Goal: Transaction & Acquisition: Purchase product/service

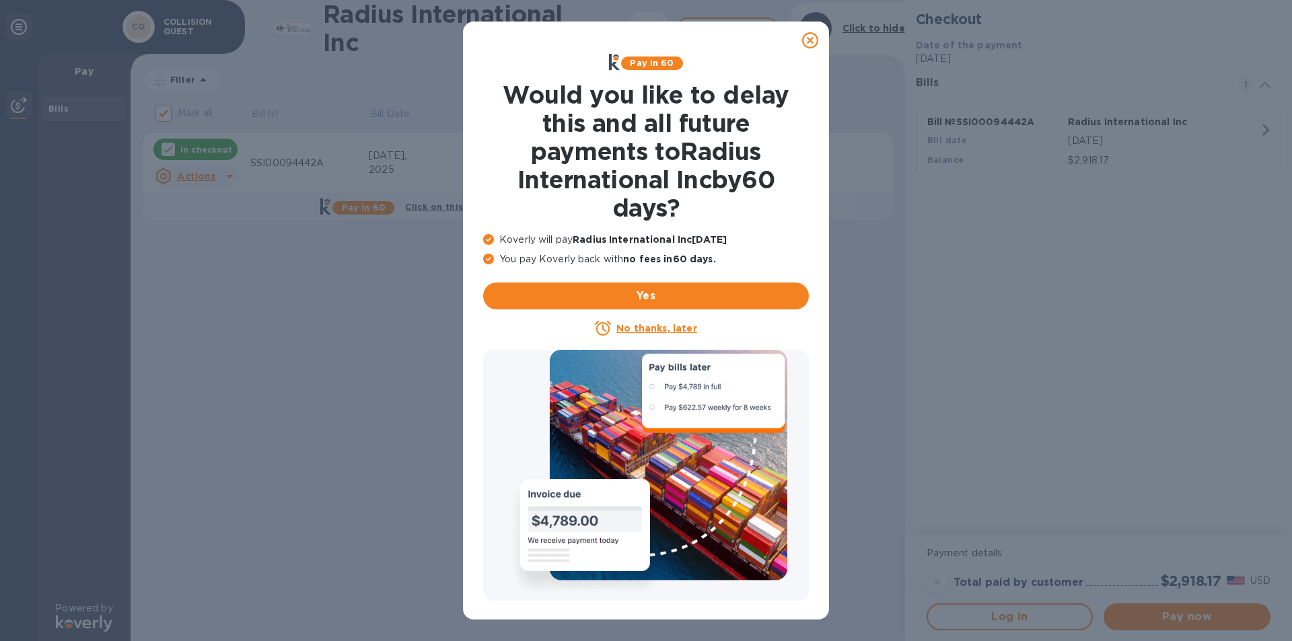
click at [805, 43] on icon at bounding box center [810, 40] width 16 height 16
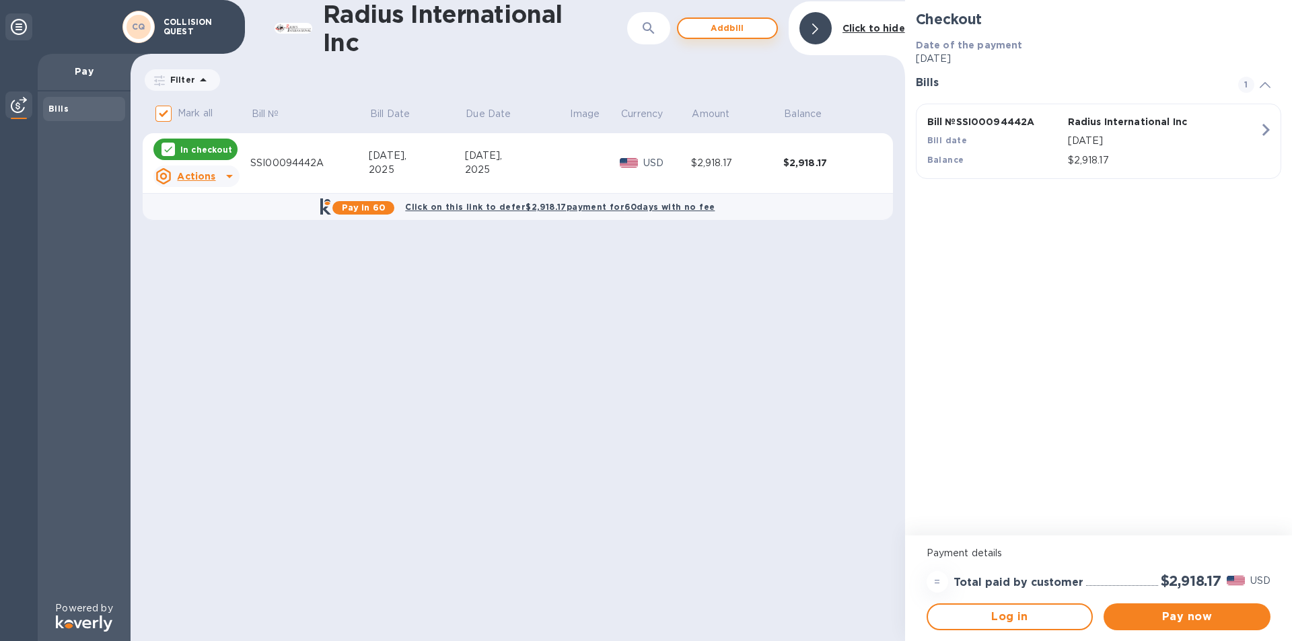
click at [751, 26] on span "Add bill" at bounding box center [727, 28] width 77 height 16
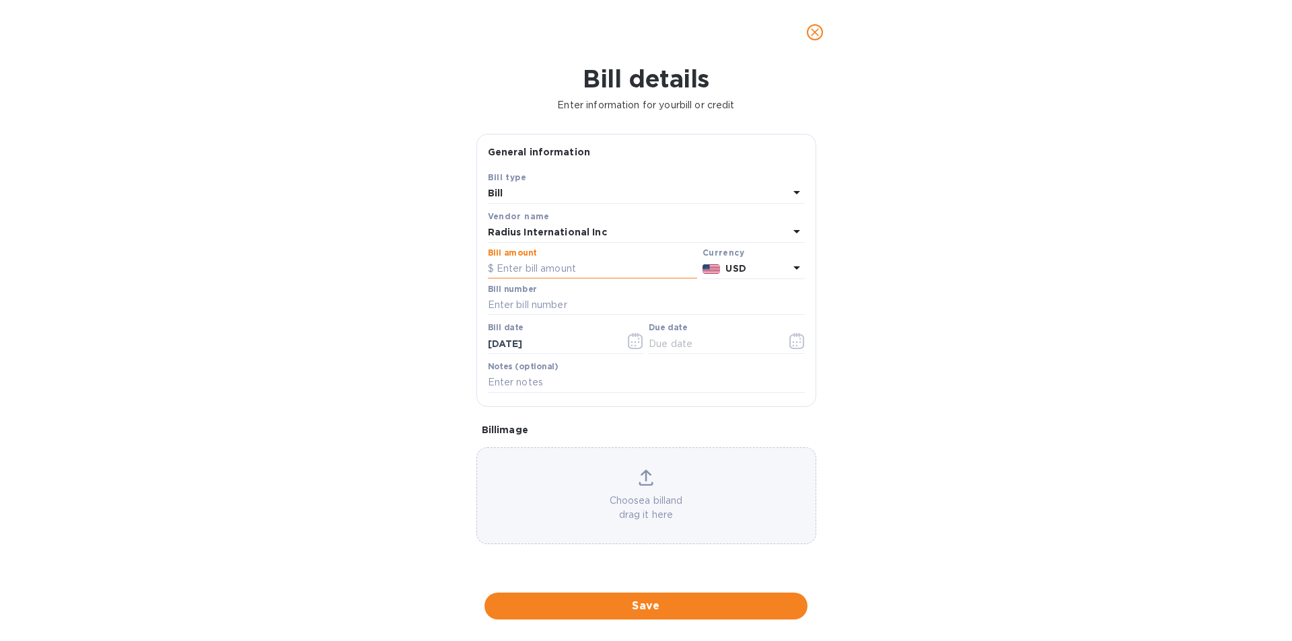
click at [506, 271] on input "text" at bounding box center [592, 269] width 209 height 20
click at [571, 264] on input "text" at bounding box center [592, 269] width 209 height 20
type input "8,240.00"
click at [555, 303] on input "text" at bounding box center [646, 305] width 317 height 20
type input "s"
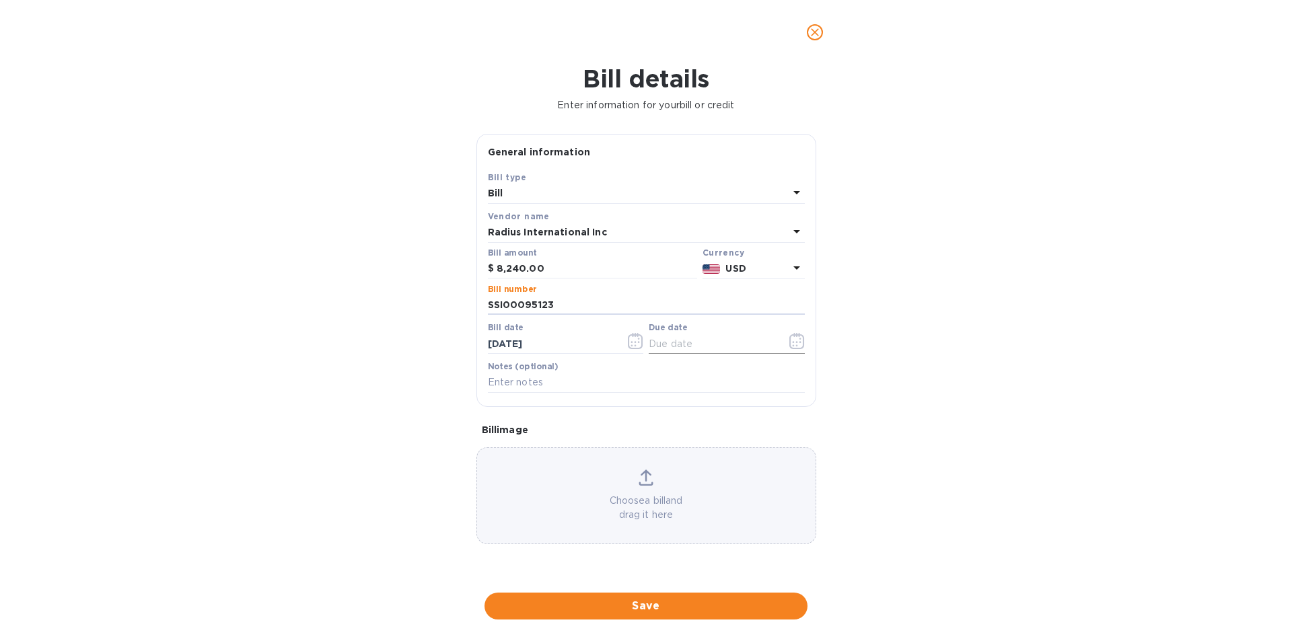
type input "SSI00095123"
click at [795, 337] on icon "button" at bounding box center [796, 341] width 15 height 16
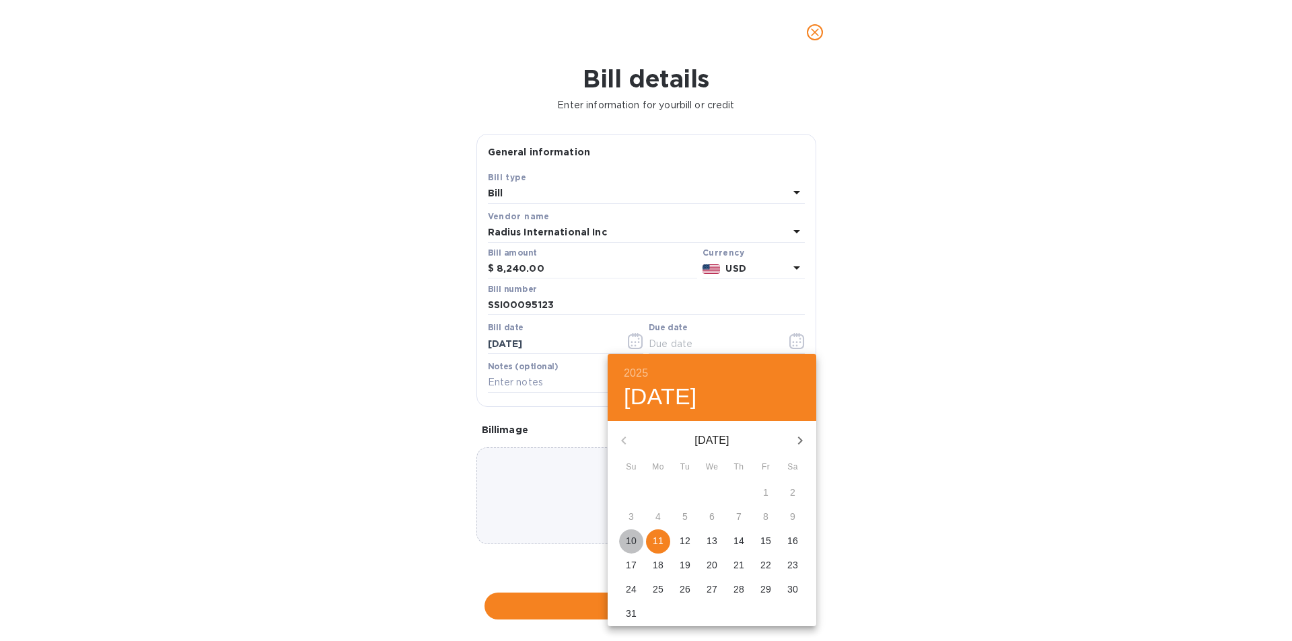
click at [632, 544] on p "10" at bounding box center [631, 540] width 11 height 13
type input "[DATE]"
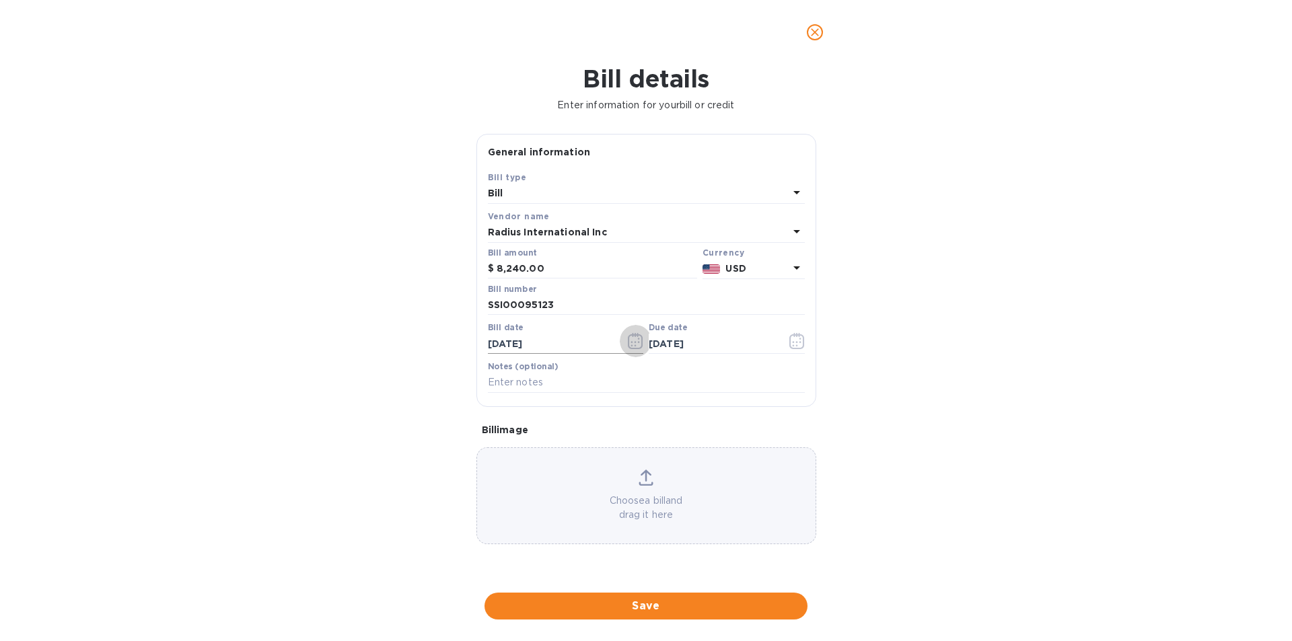
click at [634, 339] on icon "button" at bounding box center [635, 341] width 15 height 16
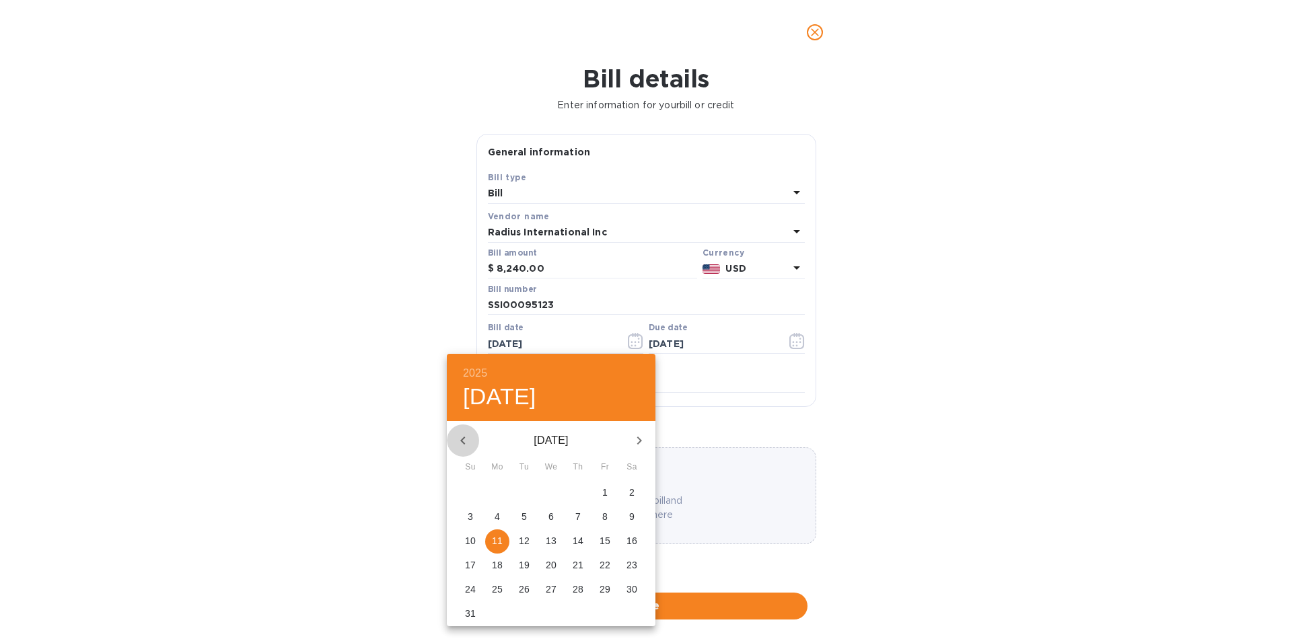
click at [464, 441] on icon "button" at bounding box center [463, 441] width 16 height 16
click at [602, 513] on p "11" at bounding box center [605, 516] width 11 height 13
type input "[DATE]"
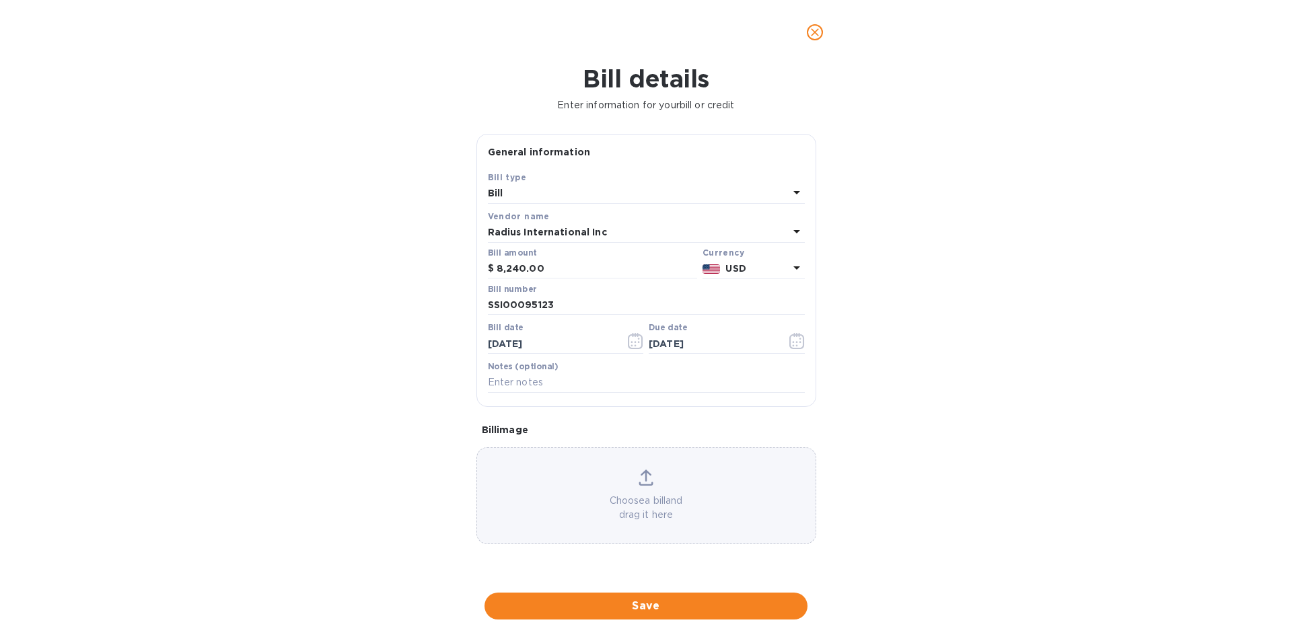
click at [827, 429] on div "Bill details Enter information for your bill or credit General information Save…" at bounding box center [646, 353] width 1292 height 577
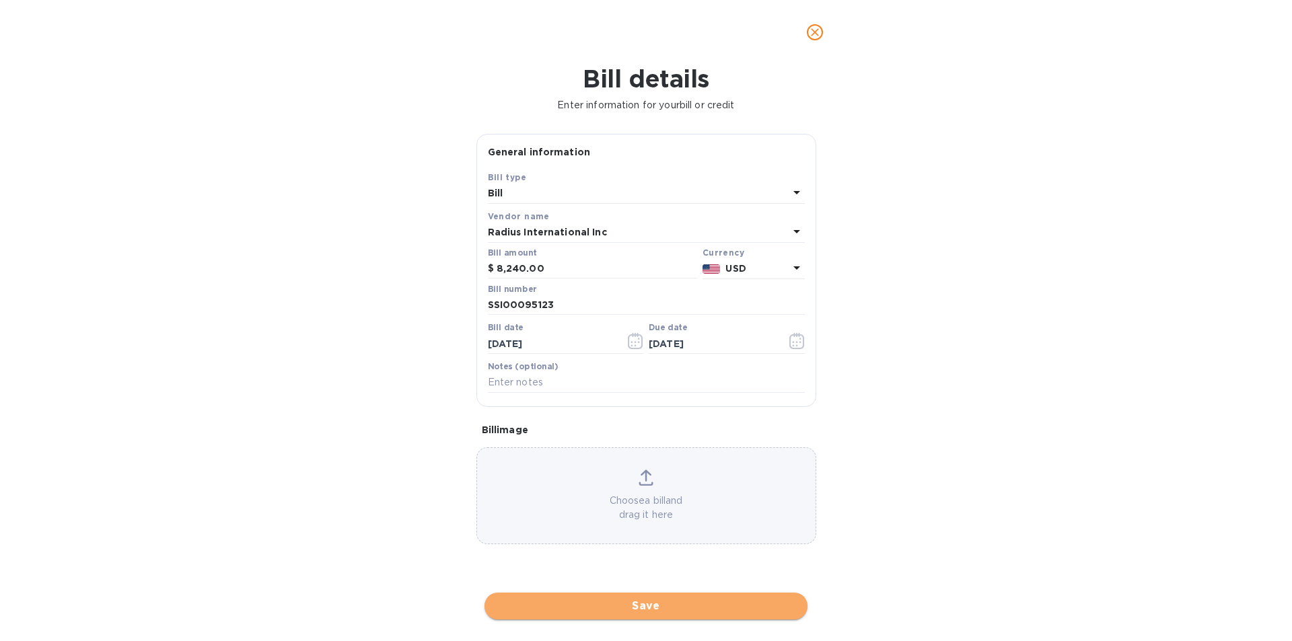
click at [692, 600] on span "Save" at bounding box center [645, 606] width 301 height 16
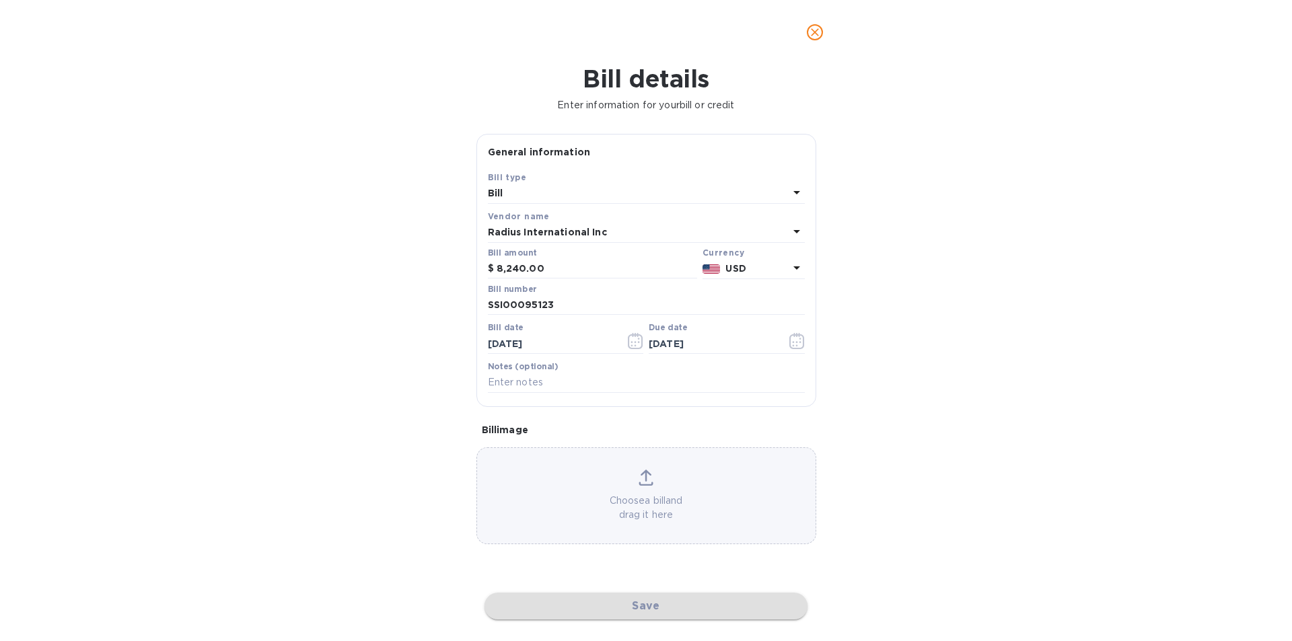
checkbox input "false"
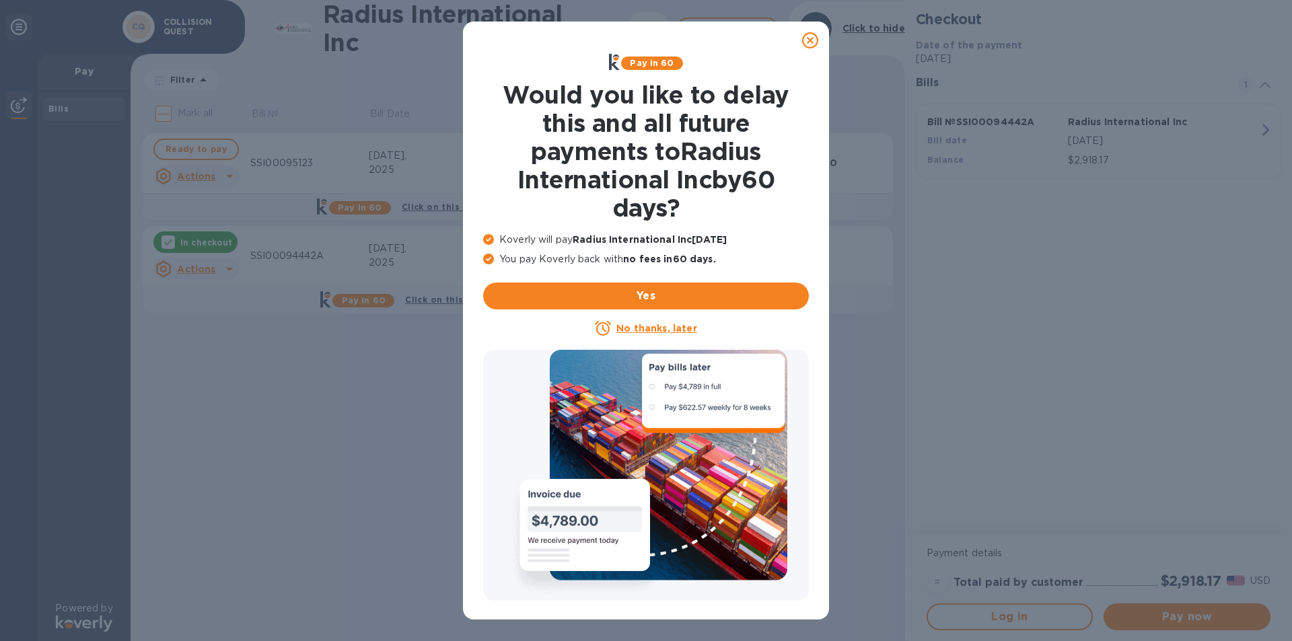
click at [665, 332] on u "No thanks, later" at bounding box center [656, 328] width 80 height 11
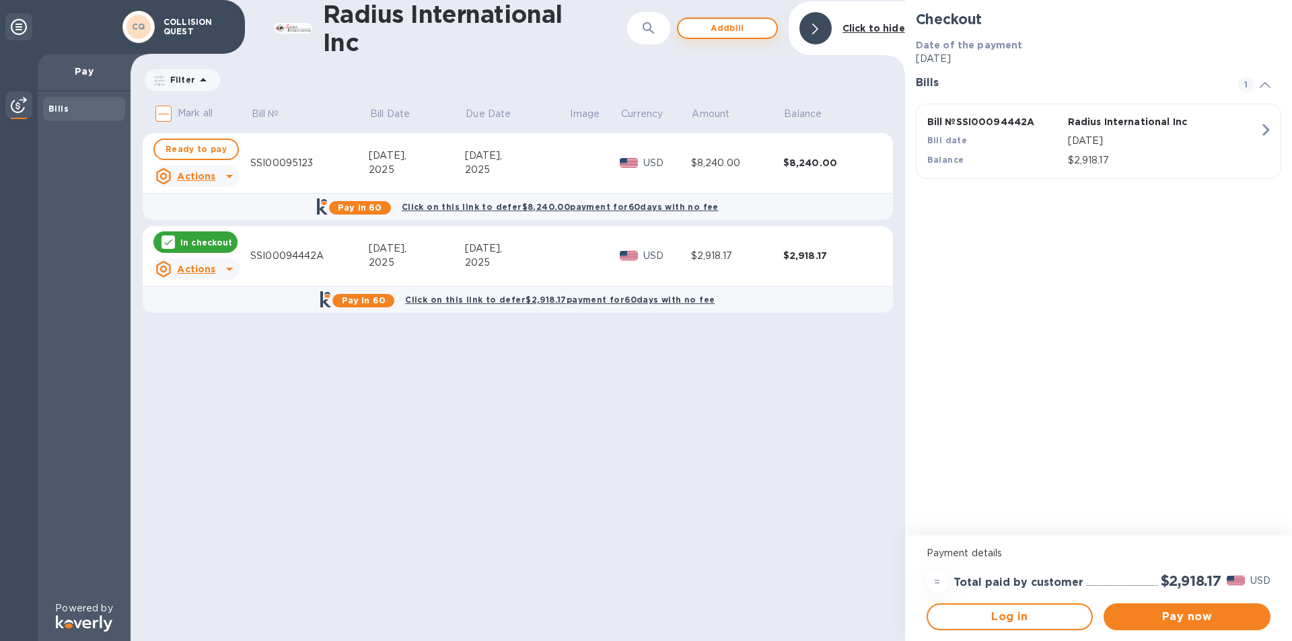
click at [725, 30] on span "Add bill" at bounding box center [727, 28] width 77 height 16
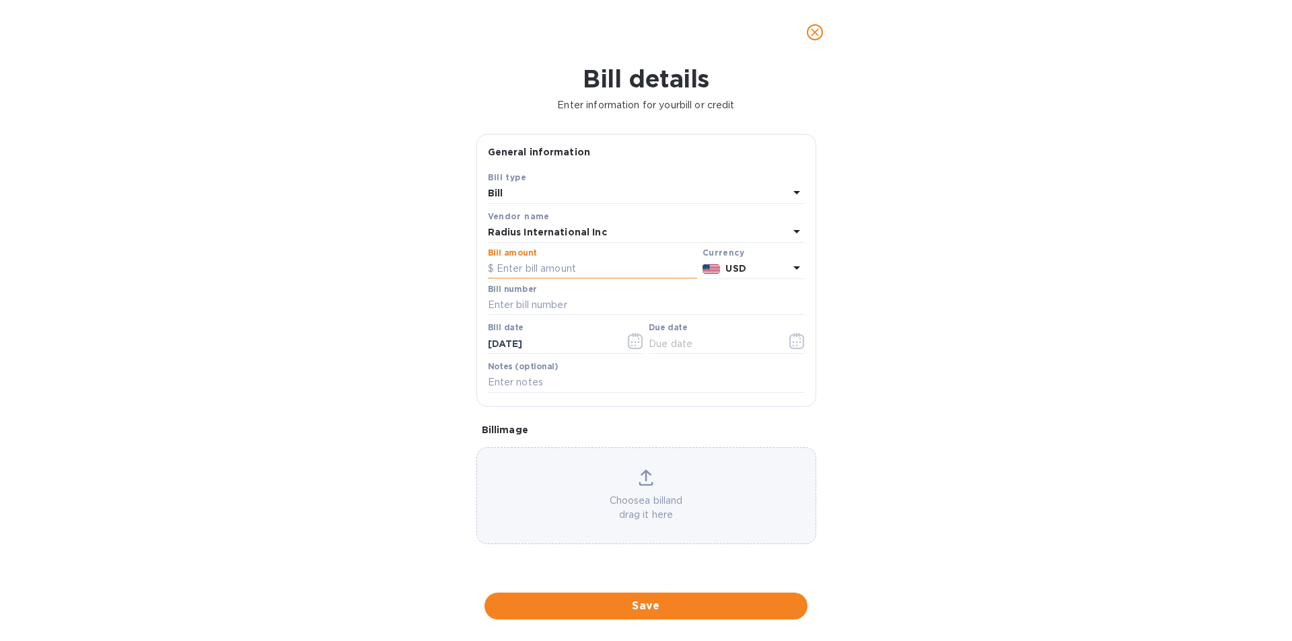
click at [580, 270] on input "text" at bounding box center [592, 269] width 209 height 20
type input "12,776.93"
click at [560, 303] on input "text" at bounding box center [646, 305] width 317 height 20
type input "s"
type input "SSI00095123A"
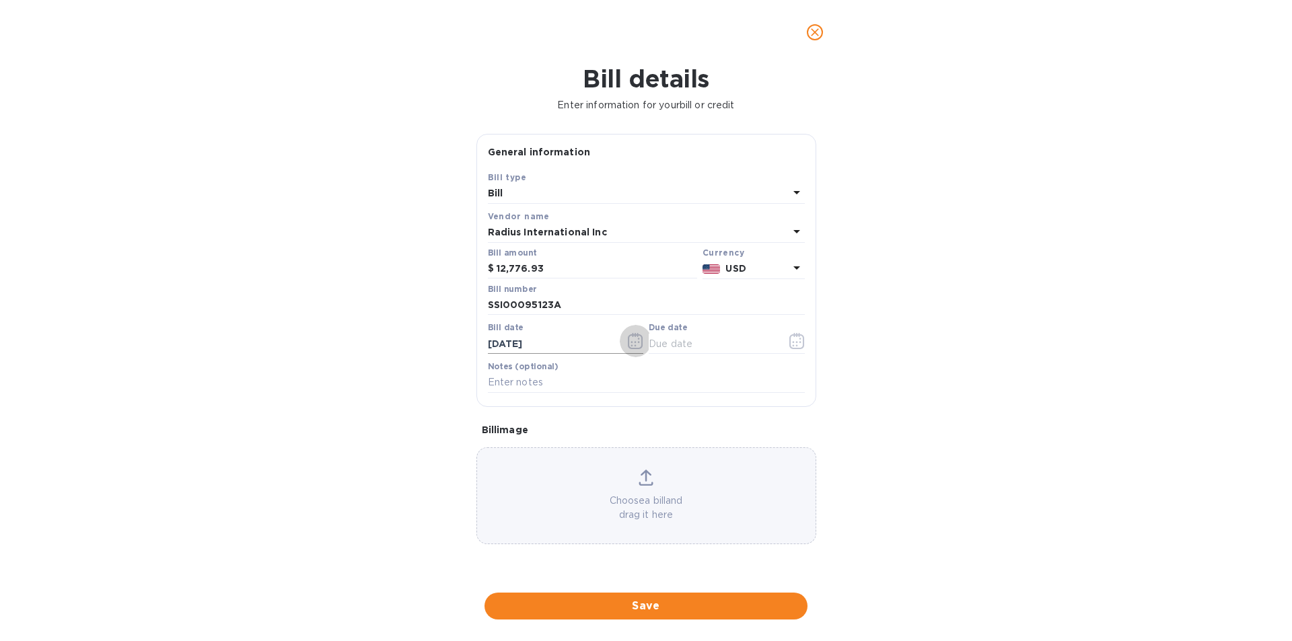
click at [629, 342] on icon "button" at bounding box center [635, 341] width 15 height 16
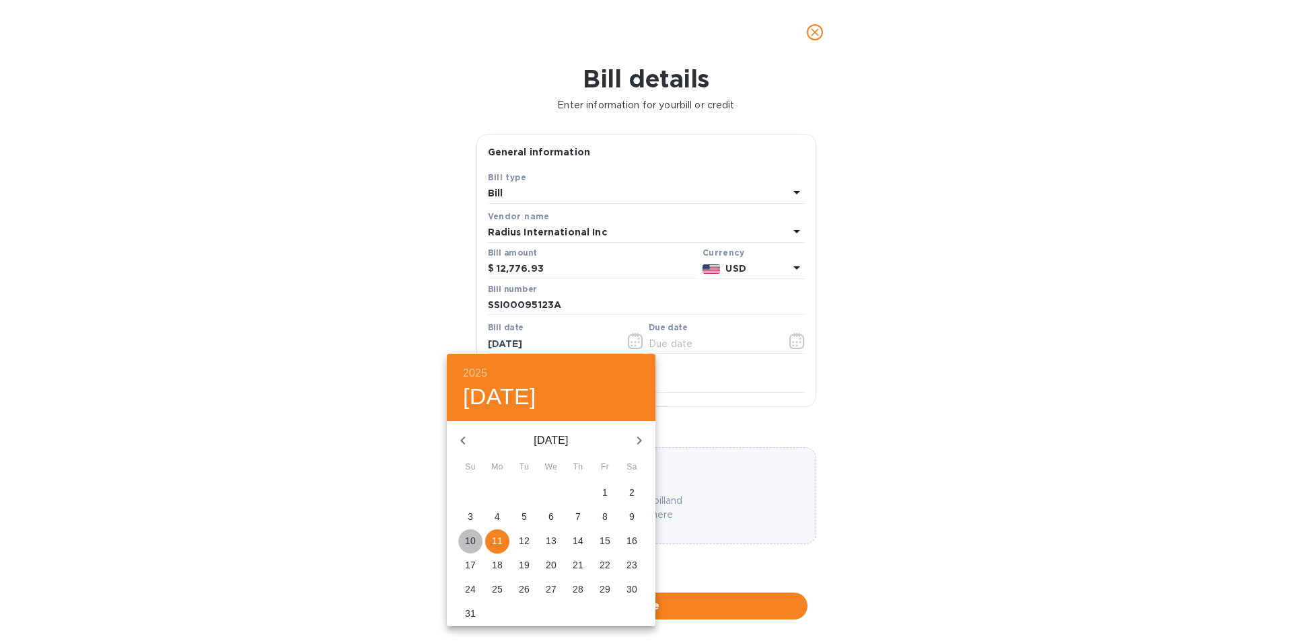
click at [474, 538] on p "10" at bounding box center [470, 540] width 11 height 13
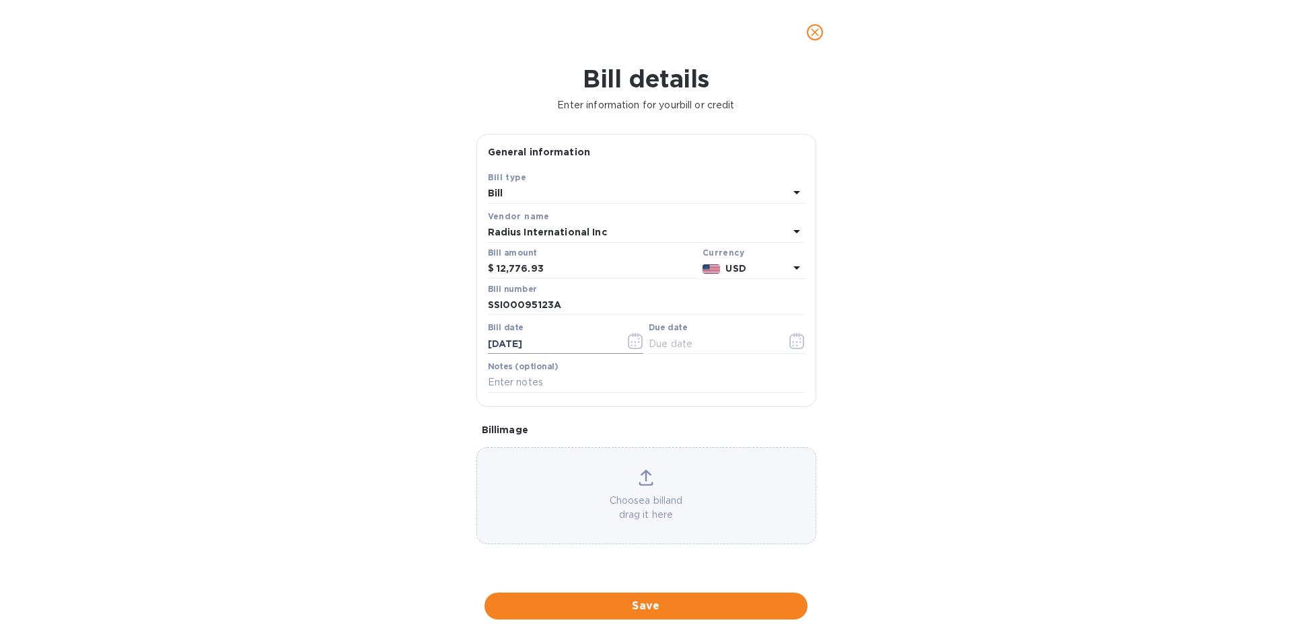
click at [634, 341] on icon "button" at bounding box center [635, 341] width 15 height 16
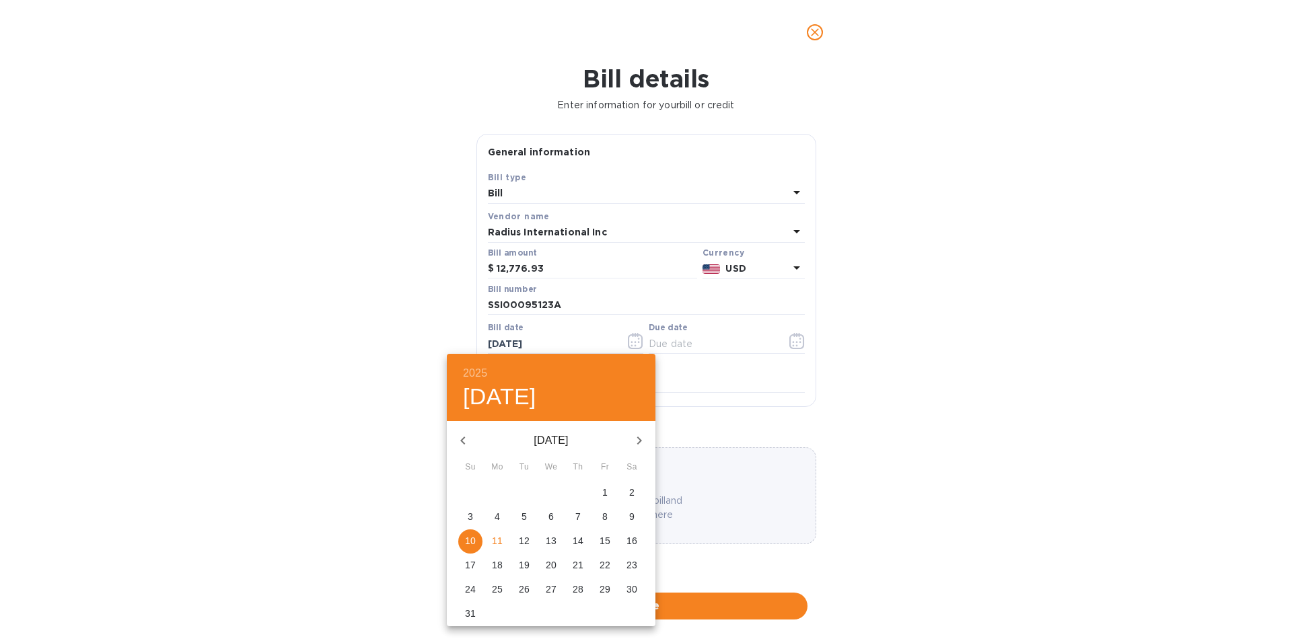
click at [460, 437] on icon "button" at bounding box center [463, 441] width 16 height 16
click at [597, 517] on span "11" at bounding box center [605, 516] width 24 height 13
type input "[DATE]"
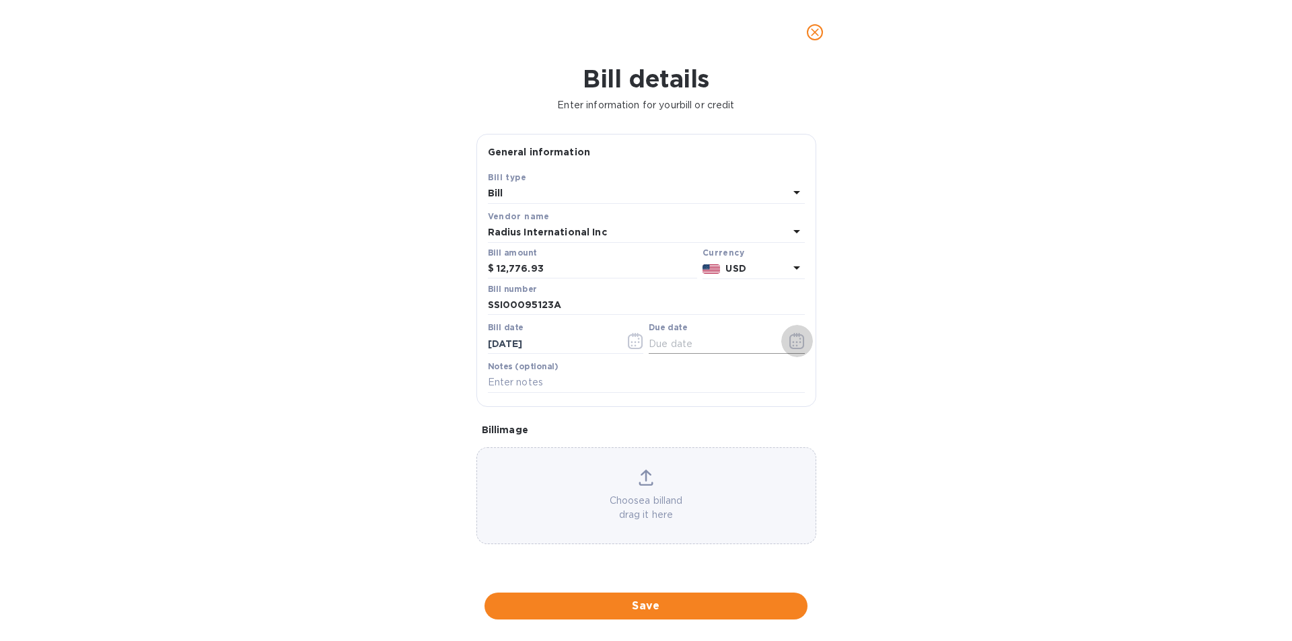
click at [797, 335] on icon "button" at bounding box center [796, 341] width 15 height 16
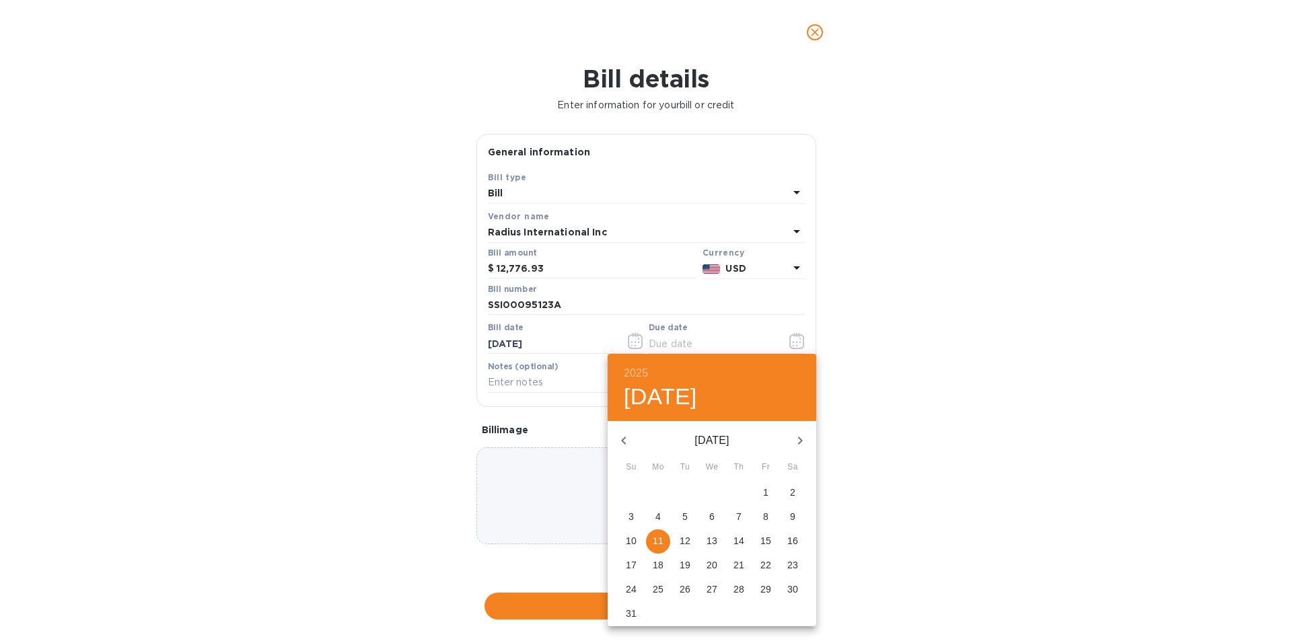
click at [633, 538] on p "10" at bounding box center [631, 540] width 11 height 13
type input "[DATE]"
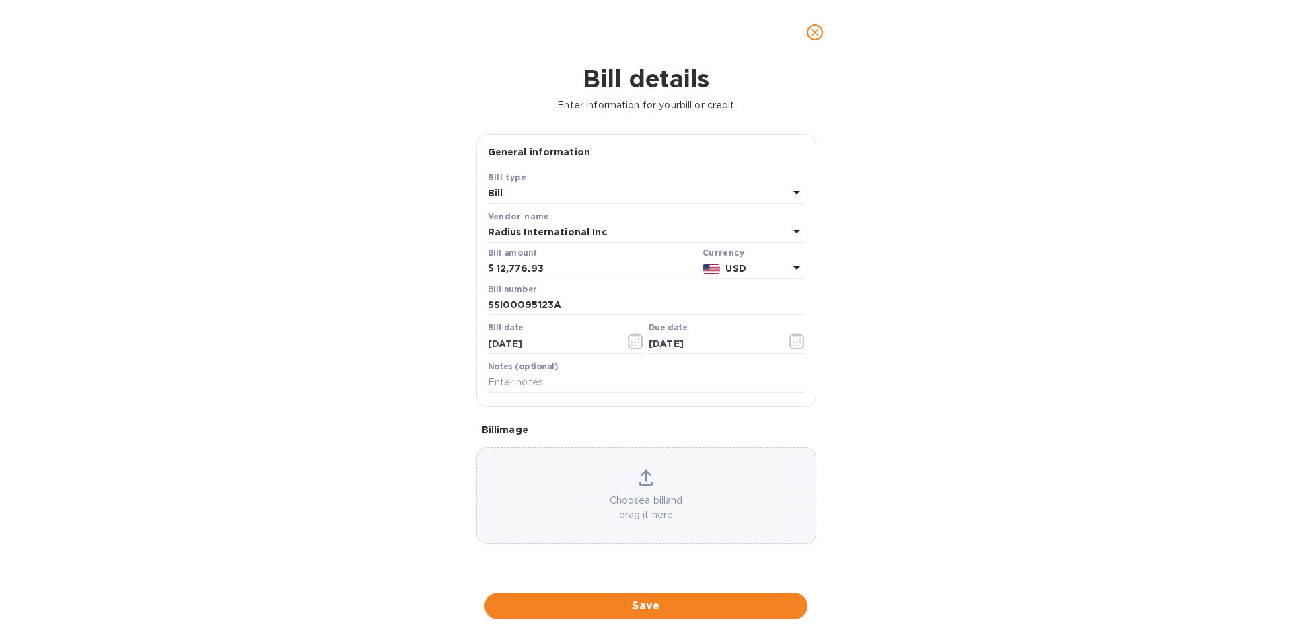
click at [896, 402] on div "Bill details Enter information for your bill or credit General information Save…" at bounding box center [646, 353] width 1292 height 577
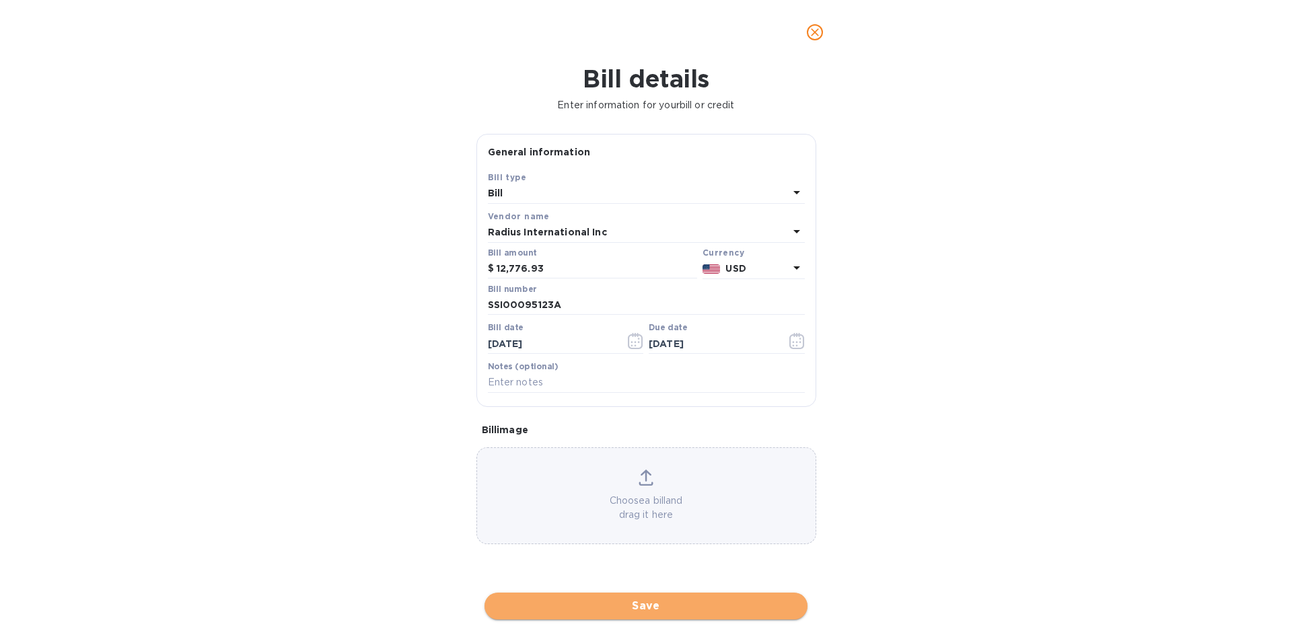
click at [652, 604] on span "Save" at bounding box center [645, 606] width 301 height 16
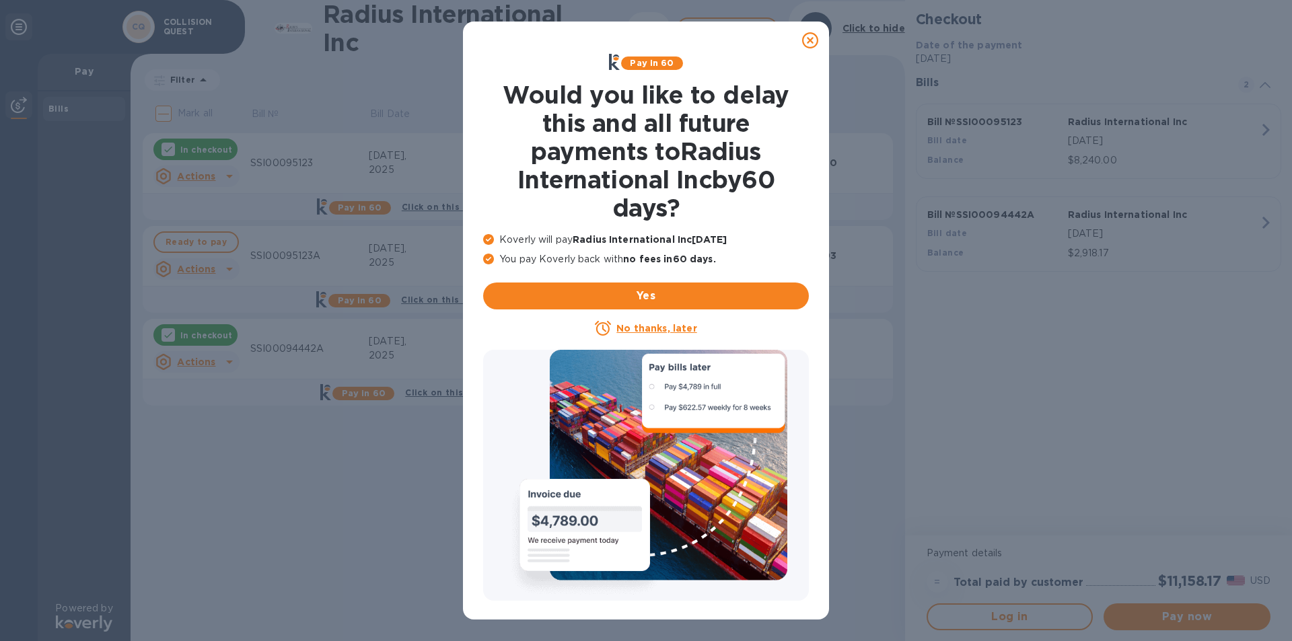
click at [807, 41] on icon at bounding box center [810, 40] width 16 height 16
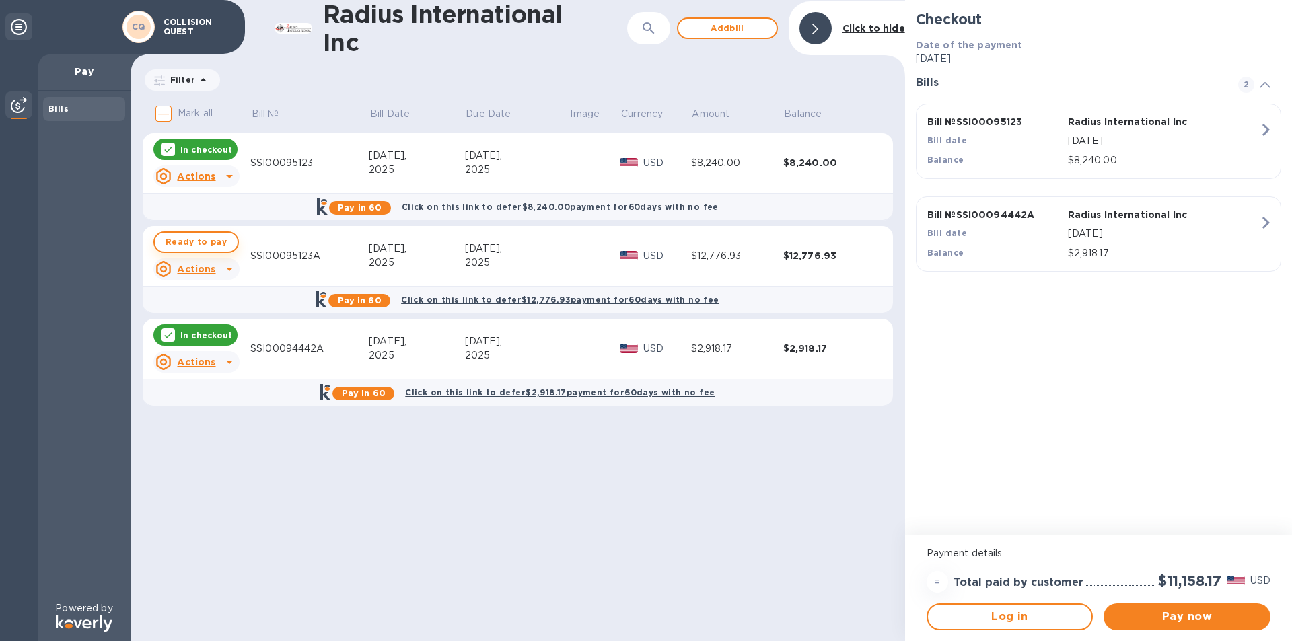
click at [203, 241] on span "Ready to pay" at bounding box center [196, 242] width 61 height 16
checkbox input "true"
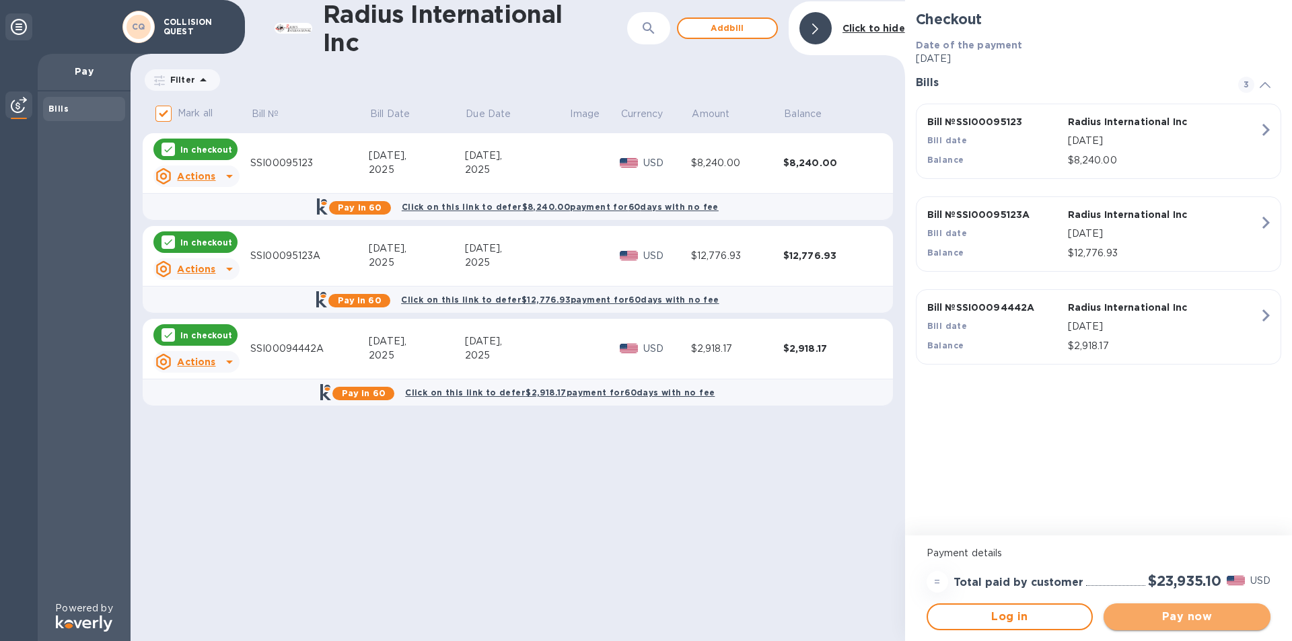
click at [1161, 620] on span "Pay now" at bounding box center [1186, 617] width 145 height 16
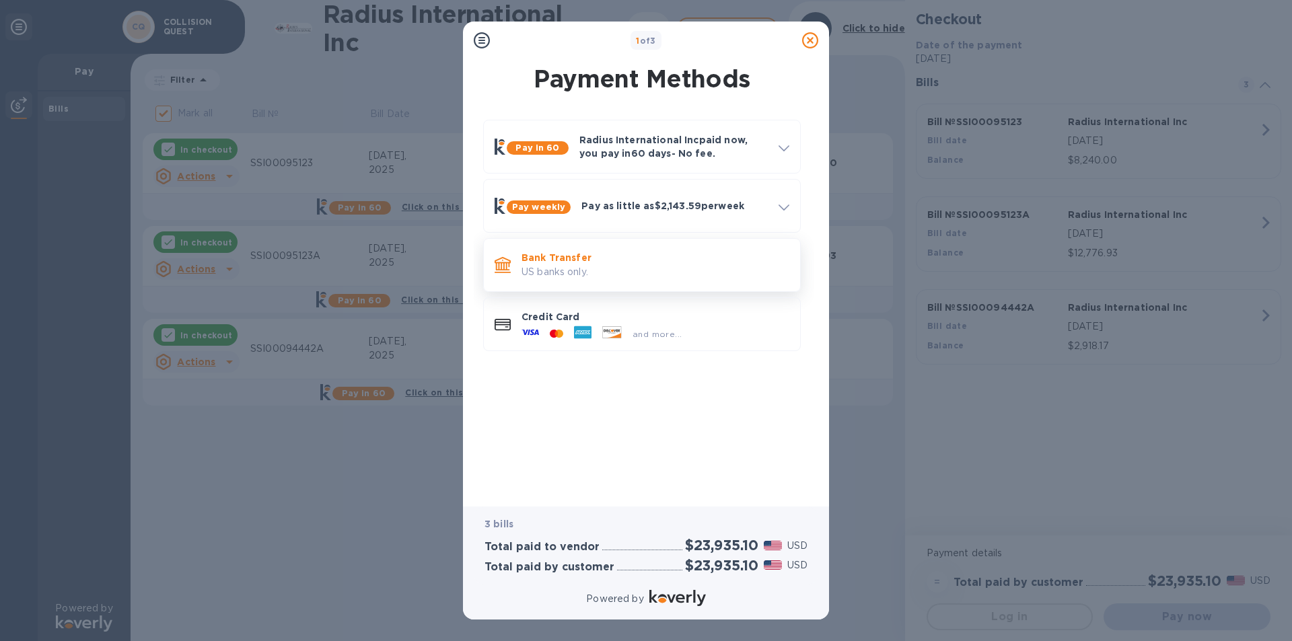
click at [547, 259] on p "Bank Transfer" at bounding box center [655, 257] width 268 height 13
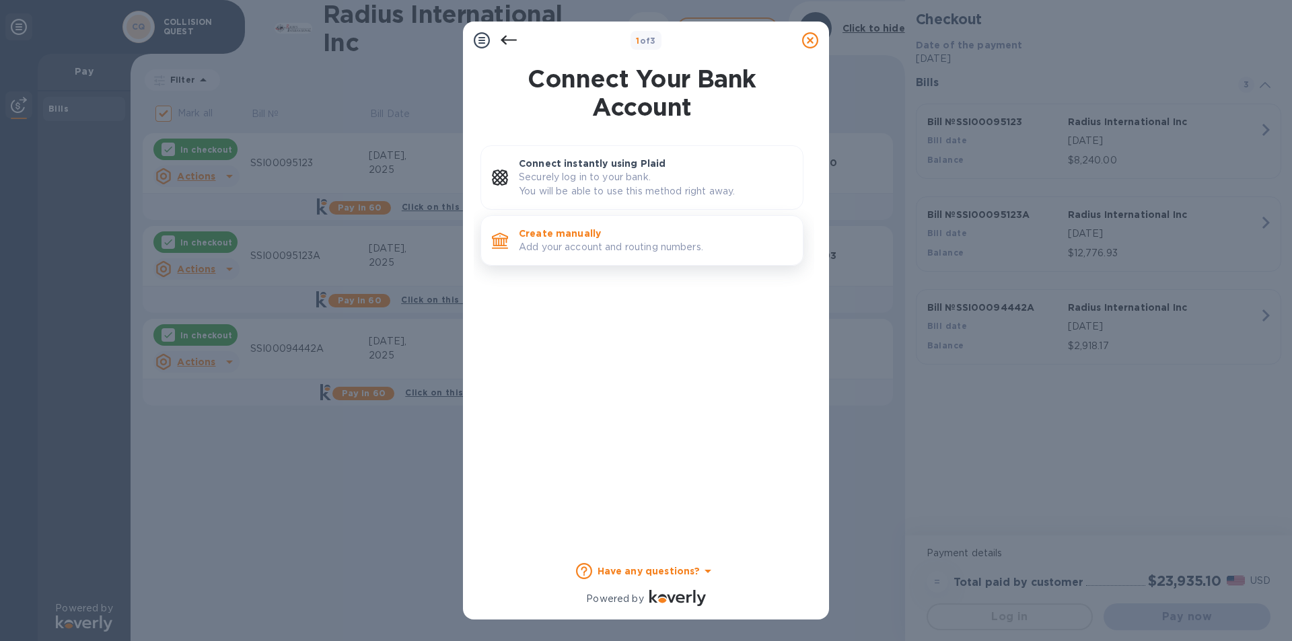
click at [570, 246] on p "Add your account and routing numbers." at bounding box center [655, 247] width 273 height 14
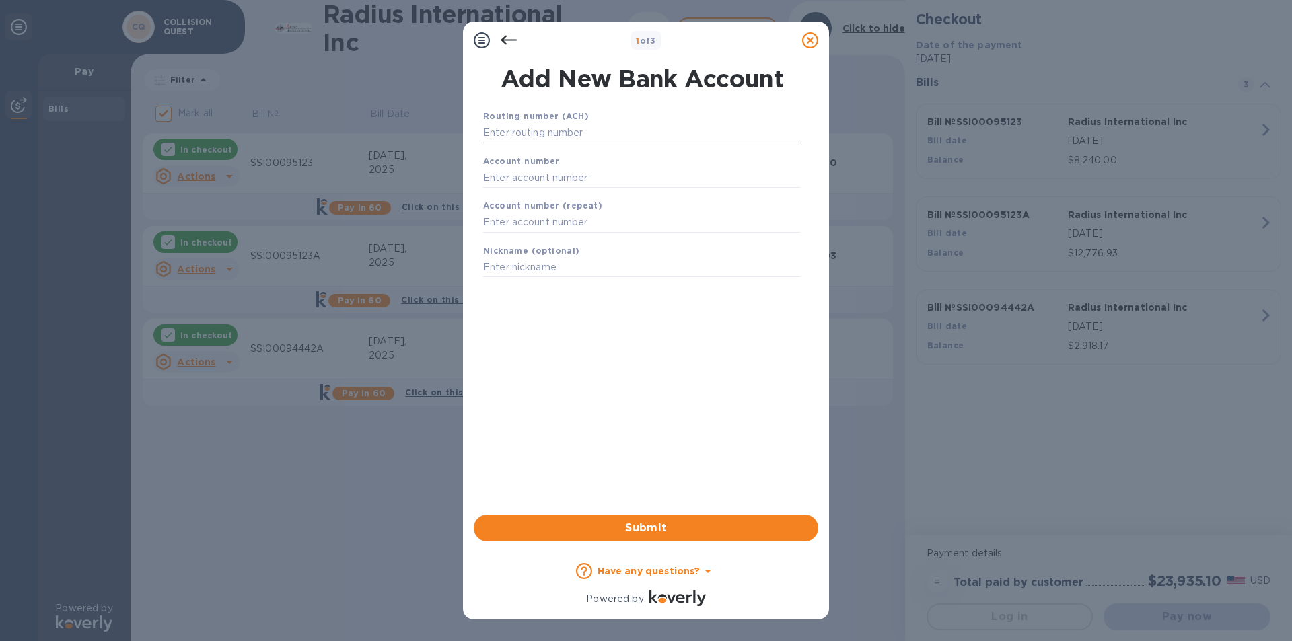
click at [545, 131] on input "text" at bounding box center [642, 133] width 318 height 20
type input "211370642"
click at [554, 196] on input "text" at bounding box center [642, 194] width 318 height 20
type input "901093146"
click at [568, 241] on input "text" at bounding box center [642, 239] width 318 height 20
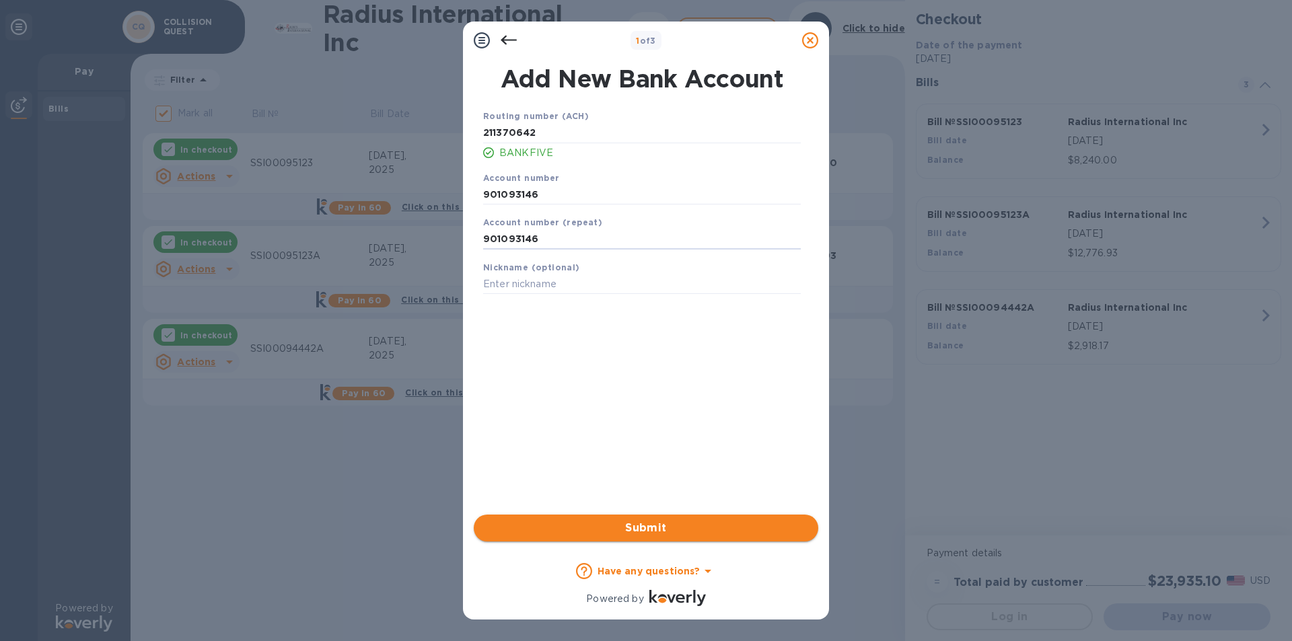
type input "901093146"
click at [685, 525] on span "Submit" at bounding box center [645, 528] width 323 height 16
